Goal: Transaction & Acquisition: Obtain resource

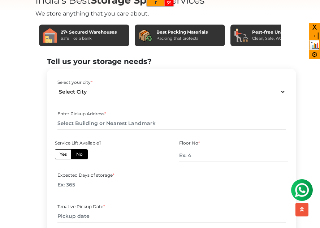
scroll to position [259, 0]
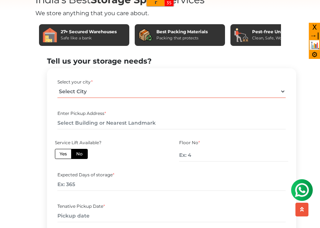
click at [98, 98] on select "Select City [GEOGRAPHIC_DATA] [GEOGRAPHIC_DATA] [GEOGRAPHIC_DATA] [GEOGRAPHIC_D…" at bounding box center [171, 91] width 228 height 13
select select "Gurugram"
click at [57, 98] on select "Select City [GEOGRAPHIC_DATA] [GEOGRAPHIC_DATA] [GEOGRAPHIC_DATA] [GEOGRAPHIC_D…" at bounding box center [171, 91] width 228 height 13
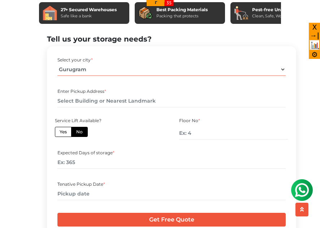
scroll to position [282, 0]
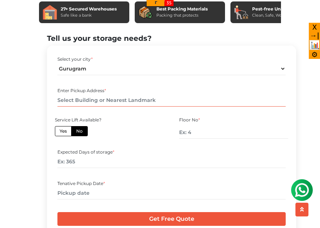
click at [106, 106] on input "text" at bounding box center [171, 100] width 228 height 13
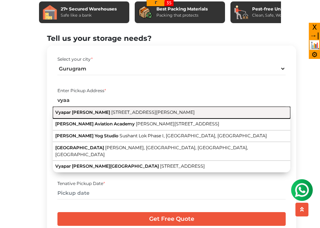
click at [108, 118] on button "[STREET_ADDRESS][PERSON_NAME][PERSON_NAME]" at bounding box center [171, 112] width 237 height 12
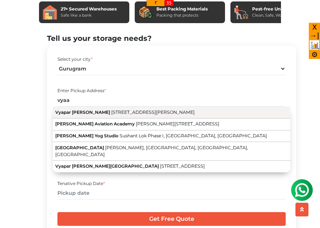
type input "[STREET_ADDRESS][PERSON_NAME][PERSON_NAME]"
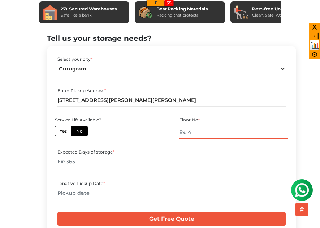
click at [205, 139] on input "number" at bounding box center [233, 132] width 109 height 13
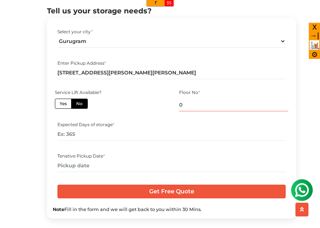
type input "0"
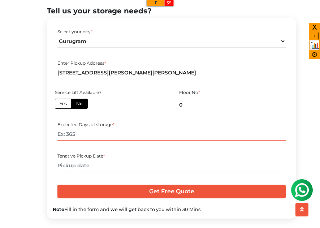
click at [114, 140] on input "number" at bounding box center [171, 134] width 228 height 13
type input "3"
type input "90"
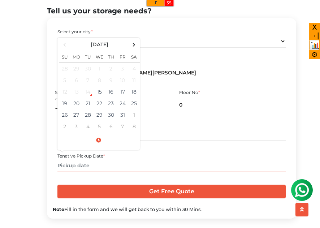
click at [92, 172] on input "text" at bounding box center [171, 165] width 228 height 13
click at [100, 97] on td "15" at bounding box center [99, 92] width 12 height 12
click at [100, 109] on td "22" at bounding box center [99, 103] width 12 height 12
click at [138, 109] on td "25" at bounding box center [134, 103] width 12 height 12
type input "[DATE] 9:39 AM"
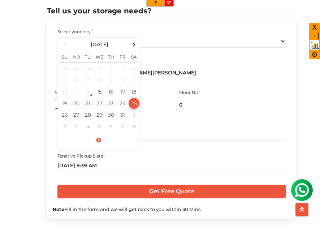
click at [188, 159] on div "Tenative Pickup Date *" at bounding box center [171, 156] width 228 height 6
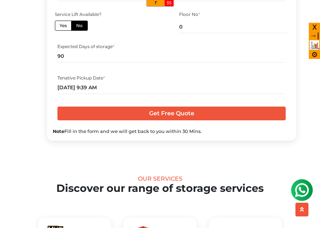
scroll to position [388, 0]
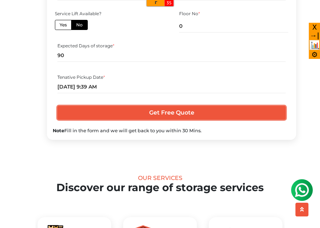
click at [184, 119] on input "Get Free Quote" at bounding box center [171, 113] width 228 height 14
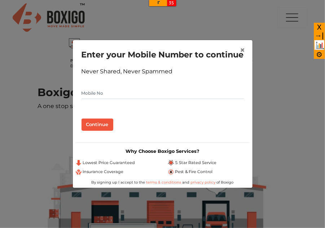
click at [163, 99] on input "text" at bounding box center [163, 93] width 162 height 12
type input "7"
click at [243, 48] on span "×" at bounding box center [242, 50] width 5 height 10
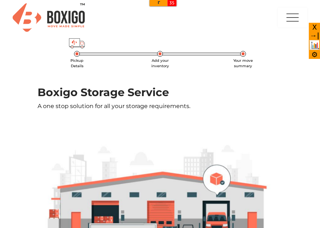
click at [160, 58] on span "Add your inventory" at bounding box center [160, 63] width 18 height 10
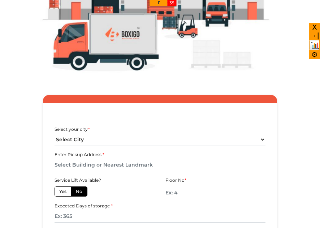
scroll to position [272, 0]
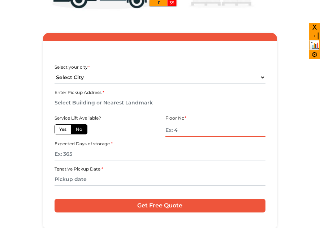
click at [188, 132] on input "text" at bounding box center [215, 130] width 100 height 13
type input "0"
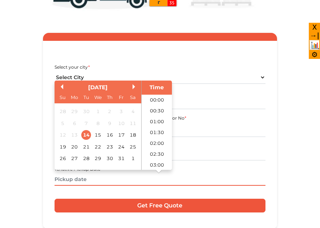
click at [79, 176] on input "text" at bounding box center [159, 179] width 211 height 13
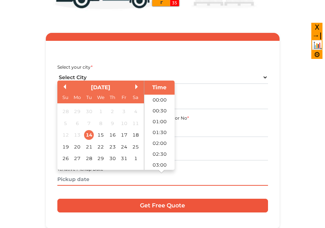
scroll to position [173, 0]
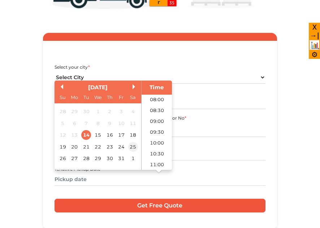
click at [133, 145] on div "25" at bounding box center [133, 147] width 10 height 10
click at [158, 161] on li "11:00" at bounding box center [156, 164] width 31 height 11
type input "25/10/2025 11:00 AM"
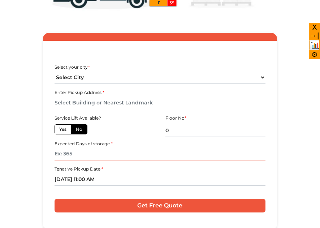
click at [90, 153] on input "text" at bounding box center [159, 154] width 211 height 13
type input "90"
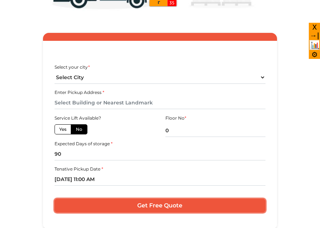
click at [166, 207] on input "Get Free Quote" at bounding box center [159, 205] width 211 height 14
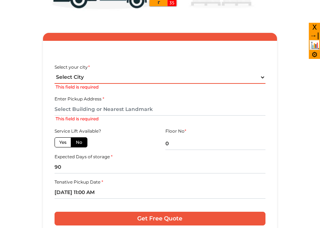
click at [115, 74] on select "Select City Bangalore Bengaluru Bhopal Bhubaneswar Chennai Coimbatore Cuttack D…" at bounding box center [159, 77] width 211 height 13
select select "Gurugram"
click at [54, 71] on select "Select City Bangalore Bengaluru Bhopal Bhubaneswar Chennai Coimbatore Cuttack D…" at bounding box center [159, 77] width 211 height 13
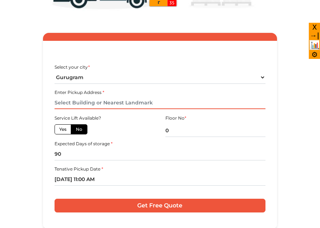
click at [89, 104] on input "text" at bounding box center [159, 102] width 211 height 13
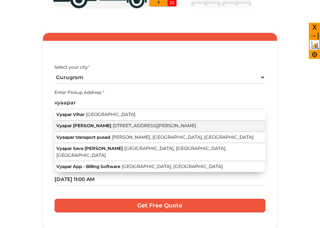
click at [113, 128] on span "[STREET_ADDRESS][PERSON_NAME]" at bounding box center [154, 125] width 83 height 5
type input "[STREET_ADDRESS][PERSON_NAME][PERSON_NAME]"
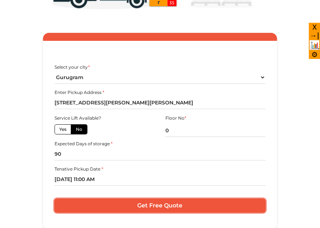
click at [137, 210] on input "Get Free Quote" at bounding box center [159, 205] width 211 height 14
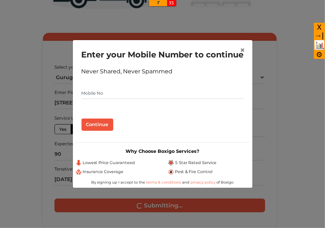
click at [128, 93] on input "text" at bounding box center [163, 93] width 162 height 12
type input "7002009245"
click at [100, 131] on button "Continue" at bounding box center [98, 124] width 32 height 12
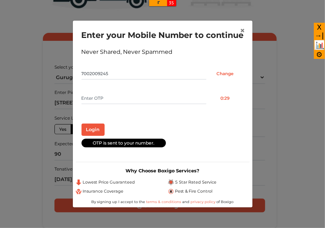
click at [107, 103] on input "text" at bounding box center [144, 98] width 125 height 12
type input "4849"
click at [82, 123] on button "Login" at bounding box center [93, 129] width 23 height 12
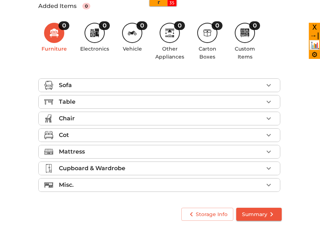
scroll to position [114, 0]
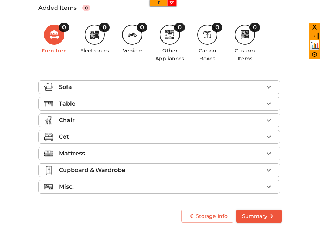
click at [272, 87] on icon "button" at bounding box center [268, 87] width 9 height 9
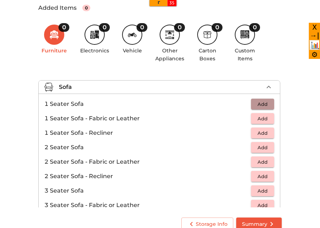
click at [263, 100] on span "Add" at bounding box center [262, 104] width 16 height 8
click at [267, 104] on icon "button" at bounding box center [268, 104] width 9 height 9
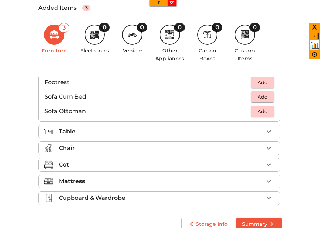
scroll to position [195, 0]
click at [268, 128] on icon "button" at bounding box center [268, 131] width 9 height 9
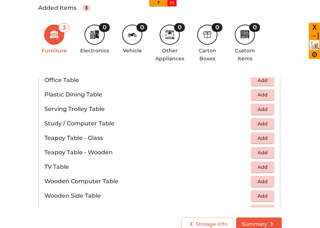
scroll to position [387, 0]
click at [263, 166] on span "Add" at bounding box center [262, 166] width 16 height 8
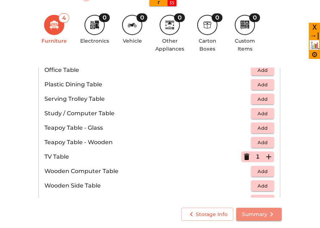
click at [248, 215] on span "Summary" at bounding box center [259, 214] width 34 height 9
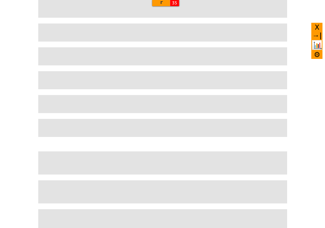
scroll to position [105, 0]
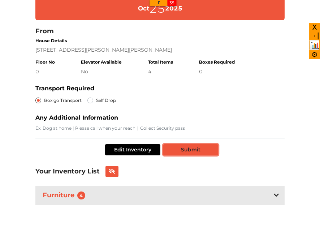
click at [199, 150] on button "Submit" at bounding box center [190, 149] width 55 height 11
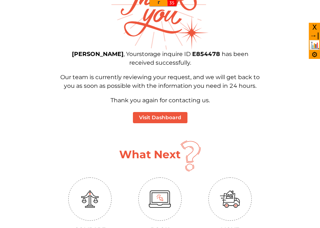
scroll to position [89, 0]
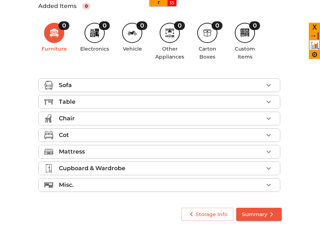
scroll to position [114, 0]
